Goal: Obtain resource: Download file/media

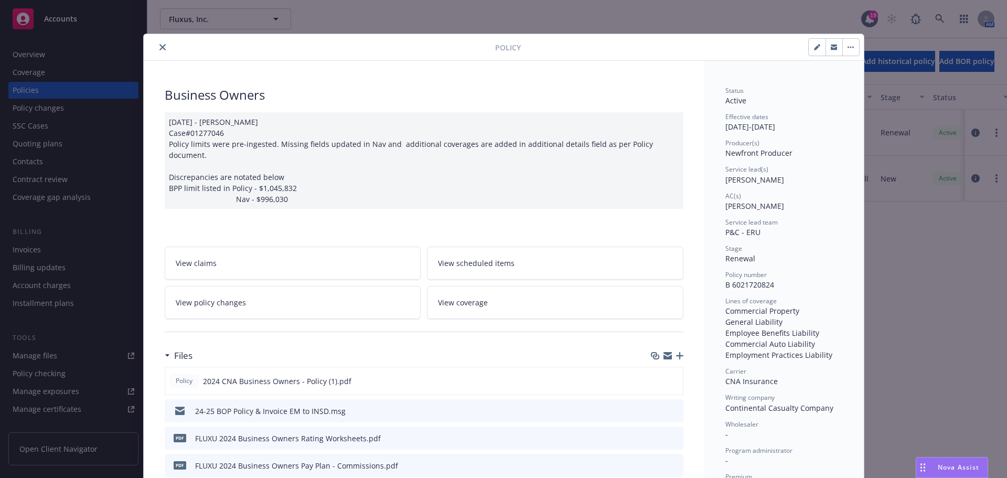
click at [159, 47] on icon "close" at bounding box center [162, 47] width 6 height 6
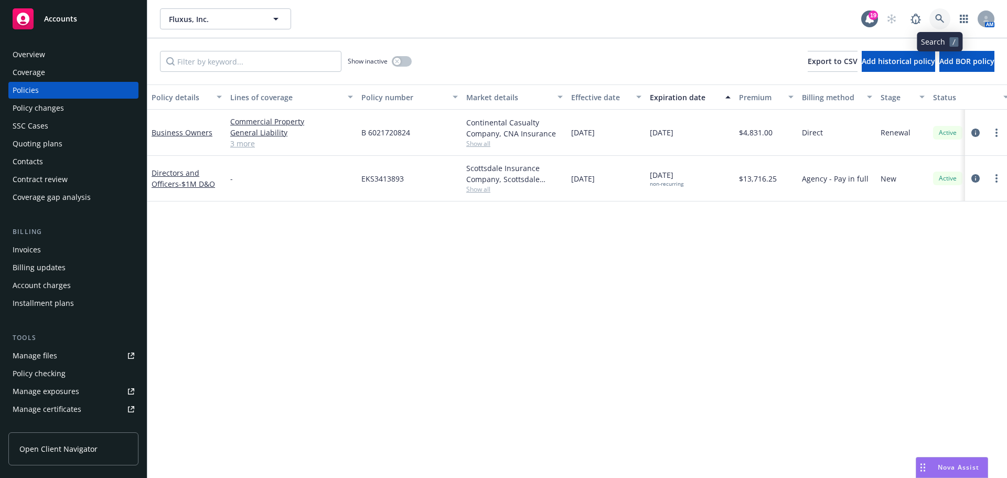
click at [943, 19] on icon at bounding box center [939, 18] width 9 height 9
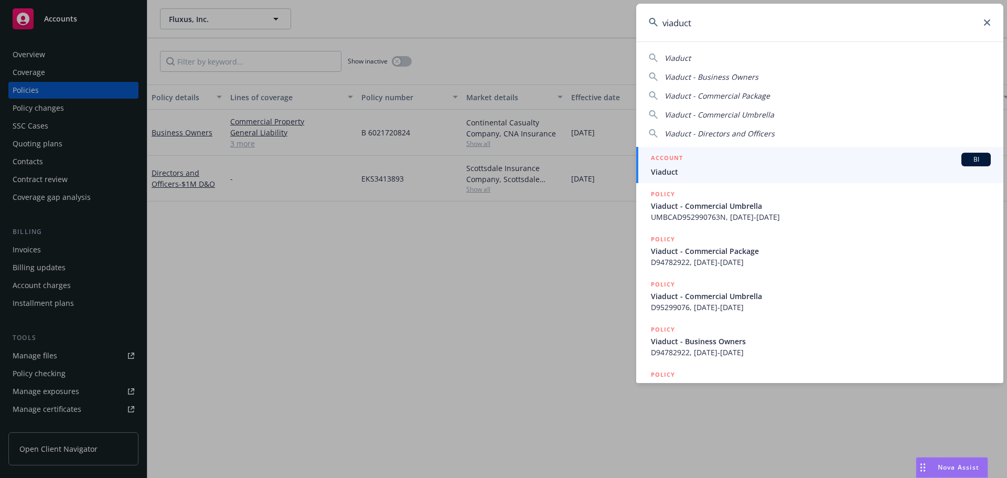
type input "viaduct"
click at [788, 165] on div "ACCOUNT BI" at bounding box center [821, 160] width 340 height 14
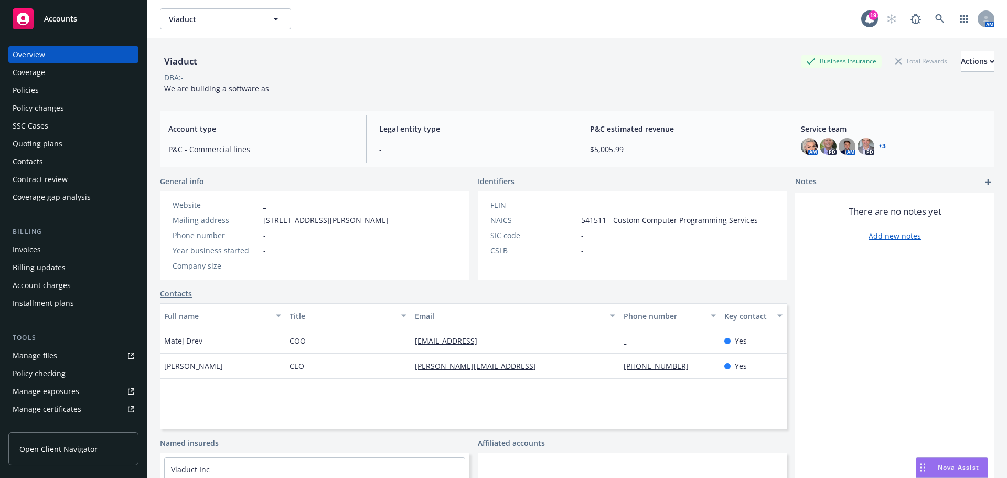
click at [65, 92] on div "Policies" at bounding box center [74, 90] width 122 height 17
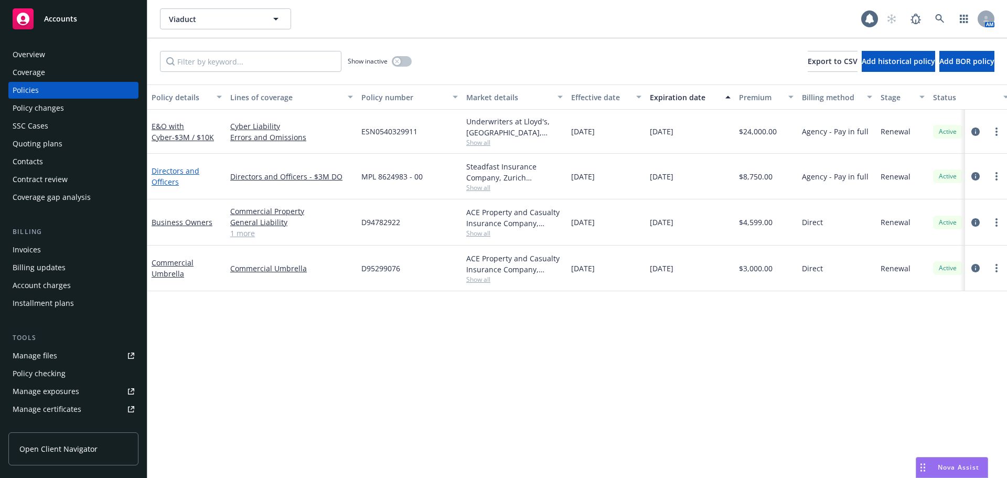
click at [173, 179] on link "Directors and Officers" at bounding box center [176, 176] width 48 height 21
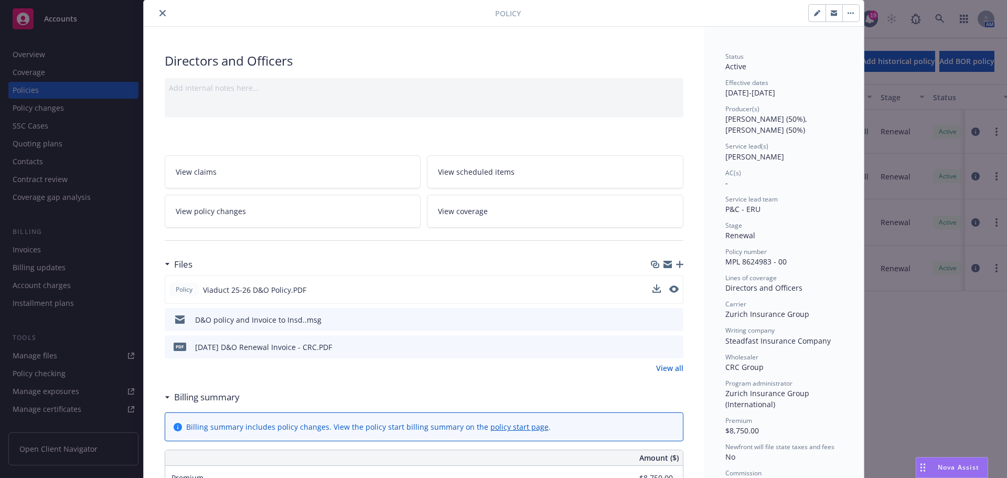
scroll to position [52, 0]
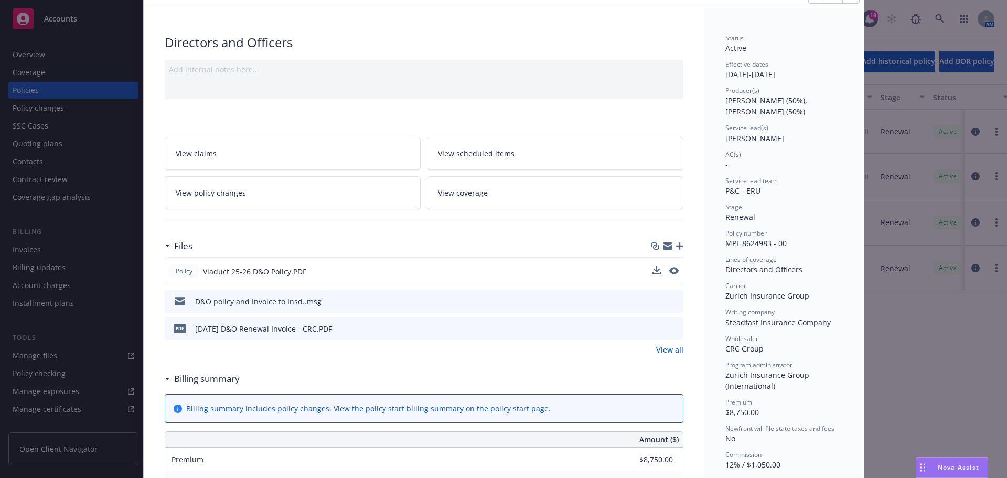
click at [669, 274] on button at bounding box center [673, 271] width 9 height 11
click at [669, 270] on icon "preview file" at bounding box center [672, 270] width 9 height 7
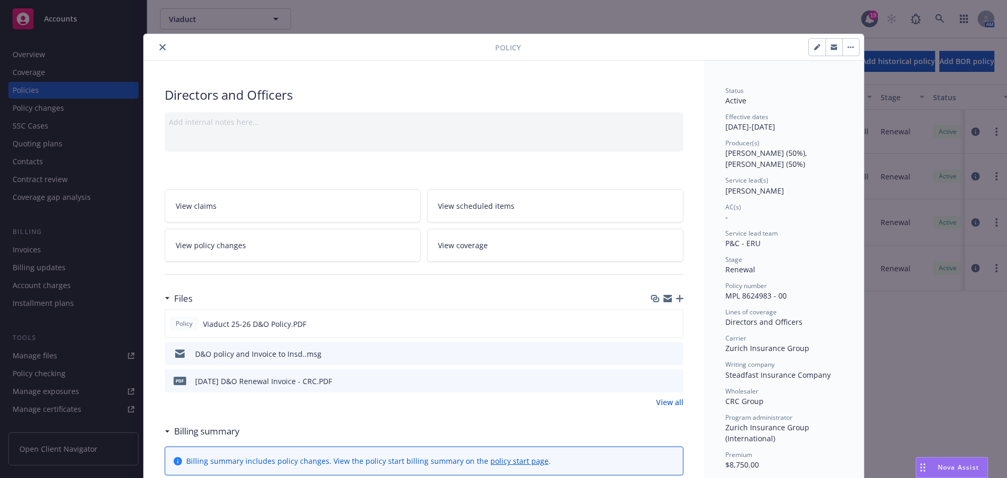
click at [152, 51] on div at bounding box center [321, 47] width 347 height 13
click at [158, 51] on button "close" at bounding box center [162, 47] width 13 height 13
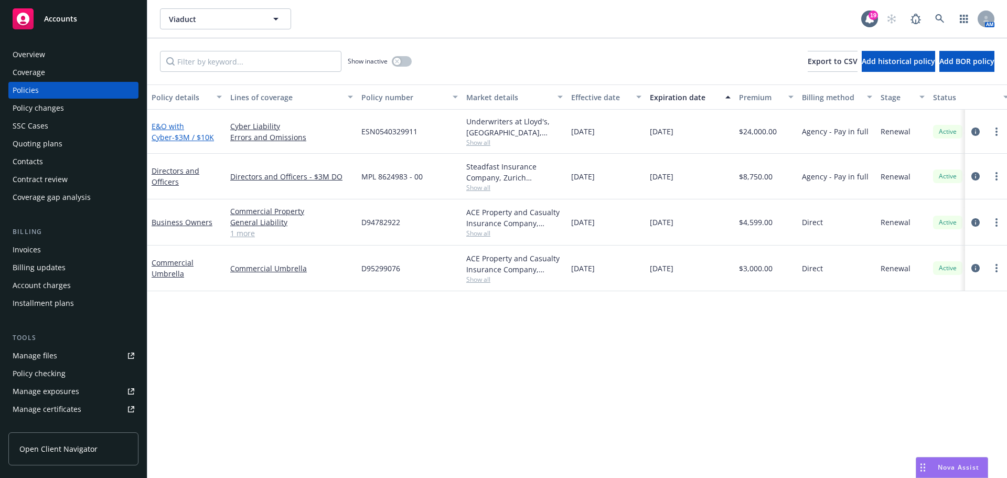
click at [184, 133] on span "- $3M / $10K" at bounding box center [193, 137] width 42 height 10
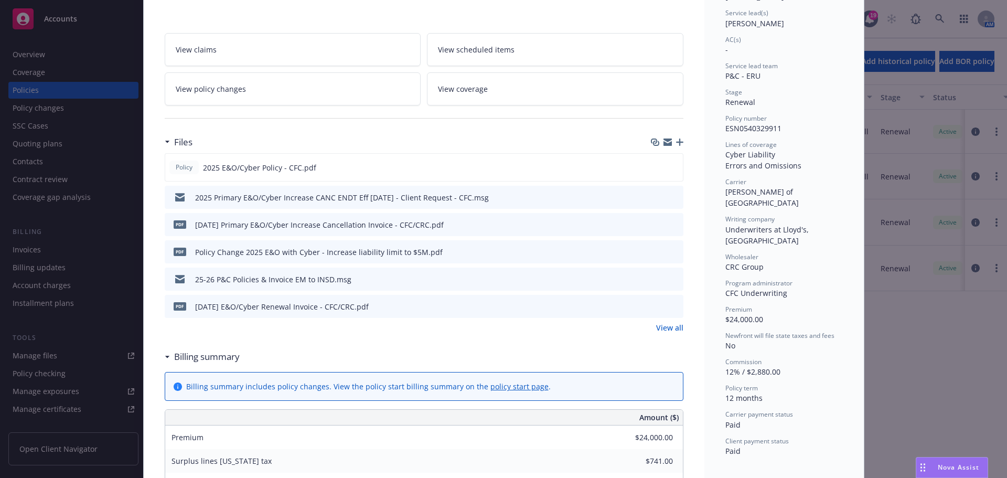
scroll to position [157, 0]
click at [671, 168] on icon "preview file" at bounding box center [672, 165] width 9 height 7
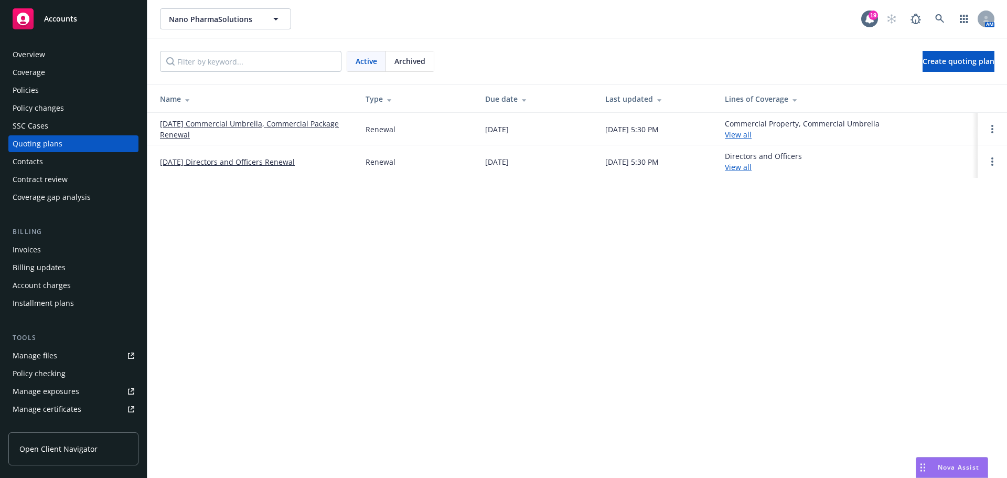
click at [72, 96] on div "Policies" at bounding box center [74, 90] width 122 height 17
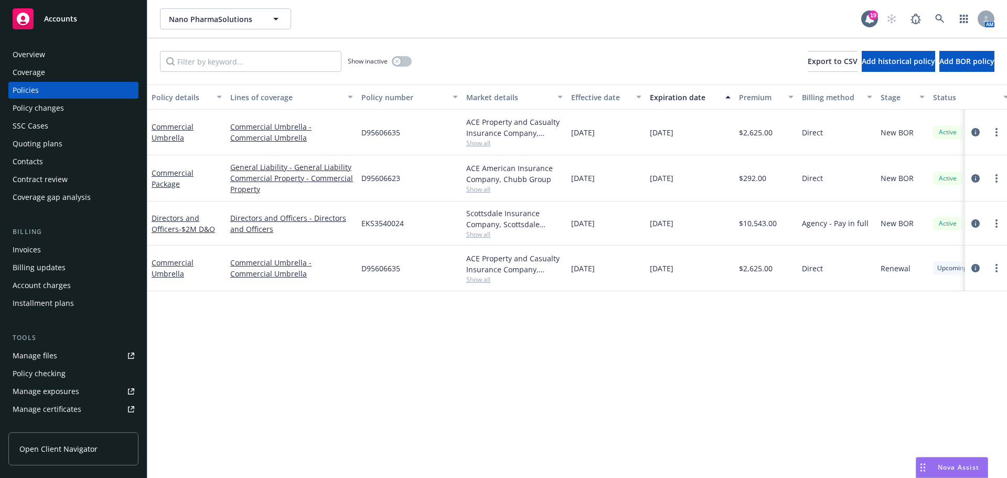
click at [83, 148] on div "Quoting plans" at bounding box center [74, 143] width 122 height 17
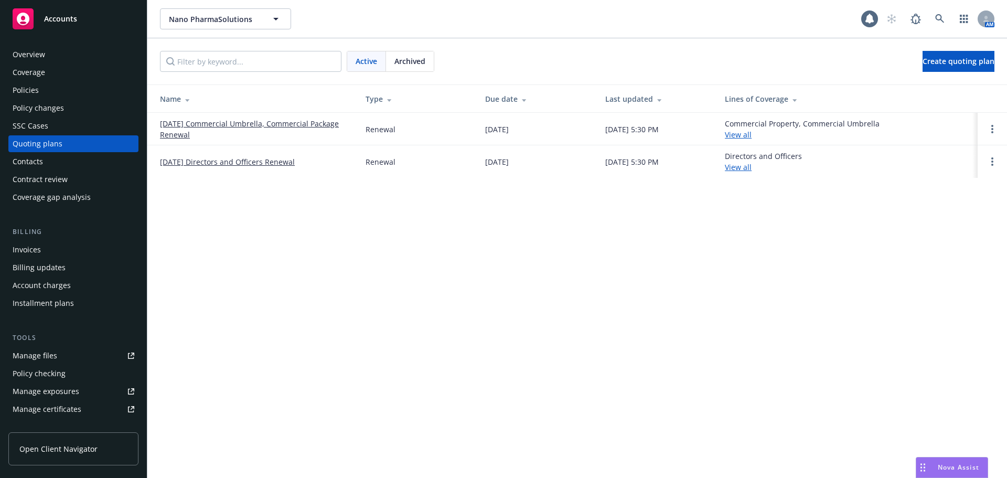
click at [416, 57] on span "Archived" at bounding box center [409, 61] width 31 height 11
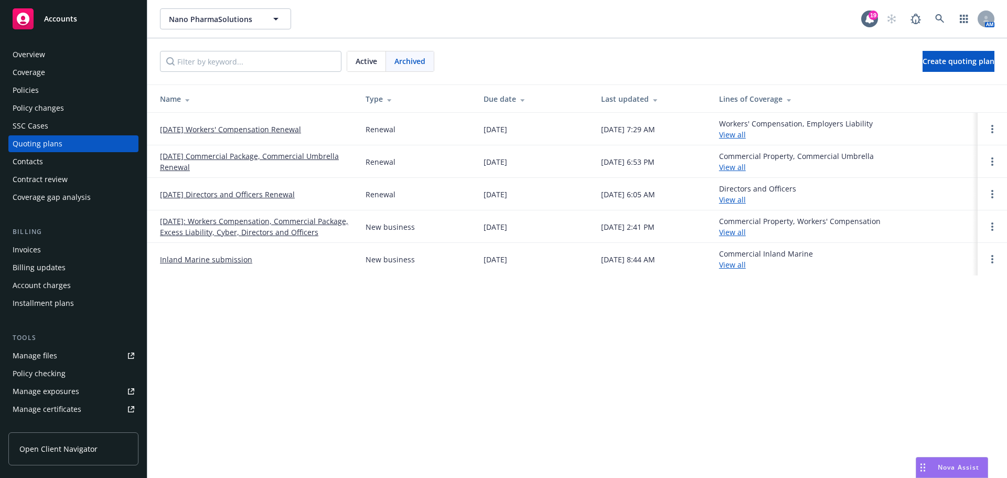
click at [223, 190] on link "09/15/24 Directors and Officers Renewal" at bounding box center [227, 194] width 135 height 11
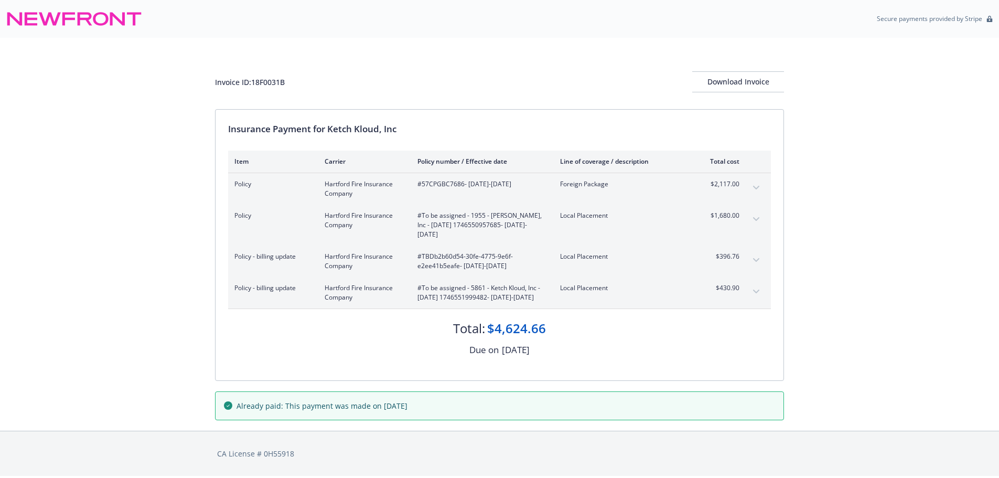
click at [742, 289] on div "Policy - billing update Hartford Fire Insurance Company #To be assigned - 5861 …" at bounding box center [499, 292] width 543 height 31
click at [752, 289] on button "expand content" at bounding box center [756, 291] width 17 height 17
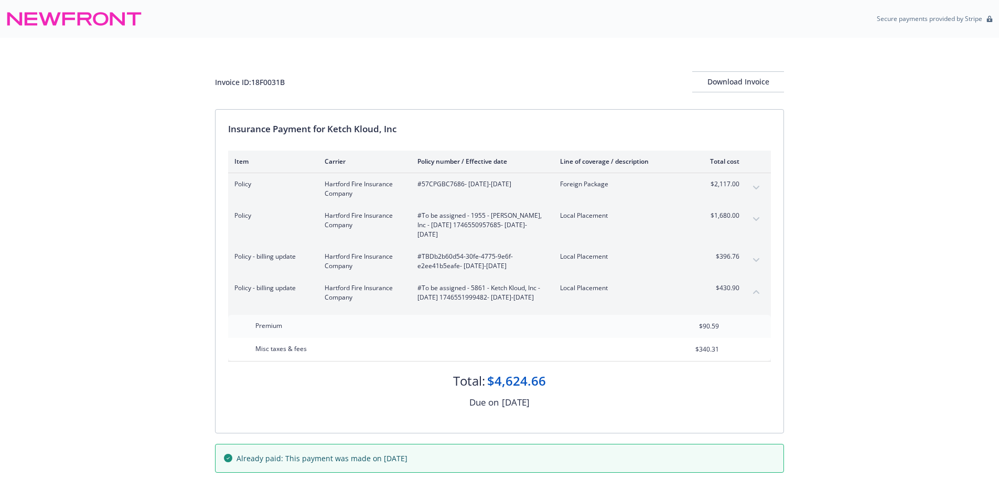
click at [755, 288] on button "collapse content" at bounding box center [756, 291] width 17 height 17
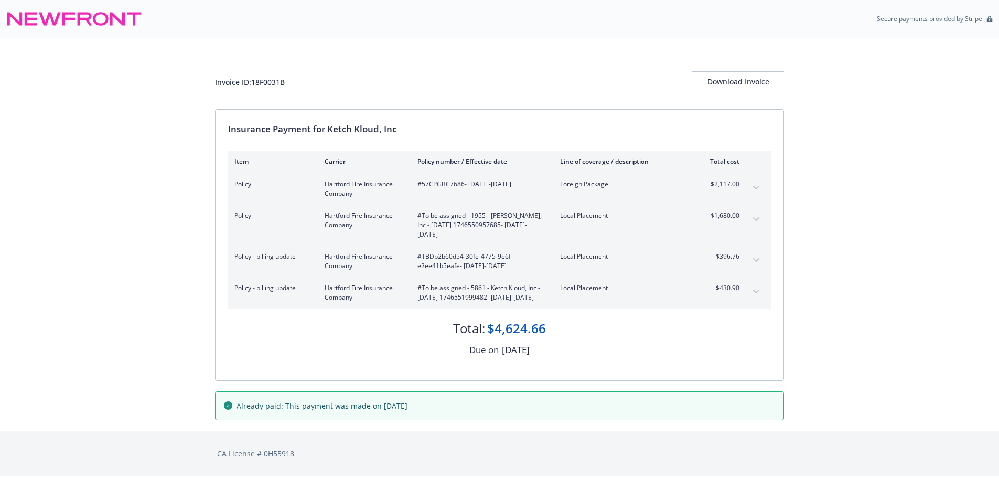
scroll to position [7, 0]
click at [739, 89] on div "Download Invoice" at bounding box center [738, 82] width 92 height 20
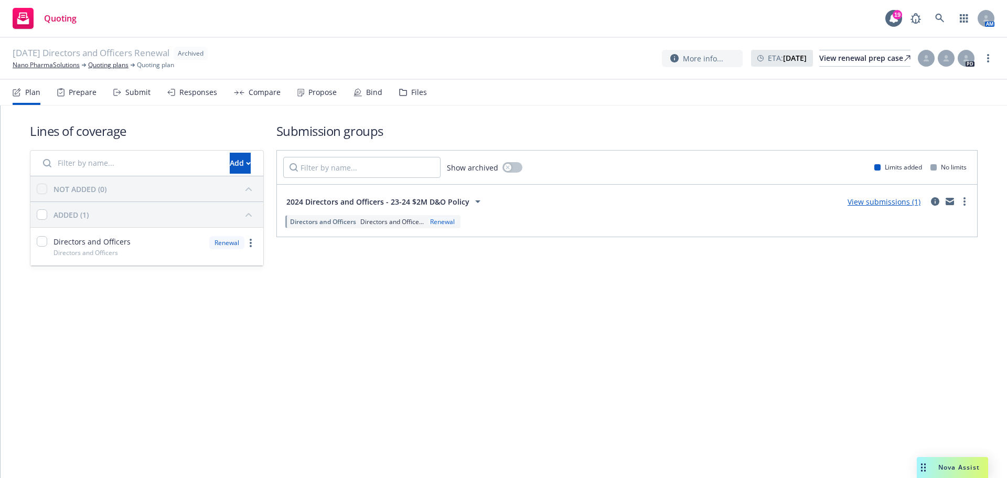
click at [399, 94] on icon at bounding box center [403, 92] width 8 height 7
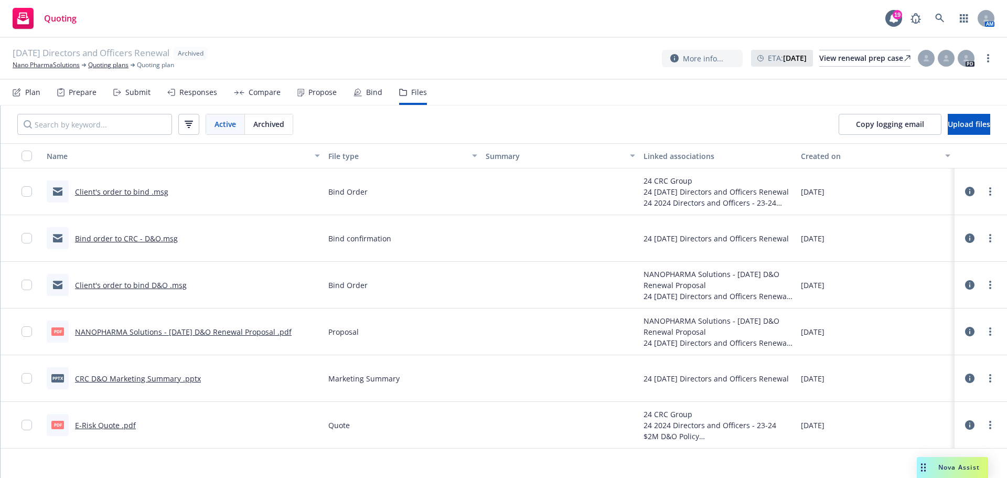
drag, startPoint x: 465, startPoint y: 89, endPoint x: 470, endPoint y: 92, distance: 5.7
click at [470, 92] on nav "Plan Prepare Submit Responses Compare Propose Bind Files" at bounding box center [504, 92] width 982 height 25
click at [146, 334] on link "NANOPHARMA Solutions - [DATE] D&O Renewal Proposal .pdf" at bounding box center [183, 332] width 217 height 10
